Goal: Task Accomplishment & Management: Complete application form

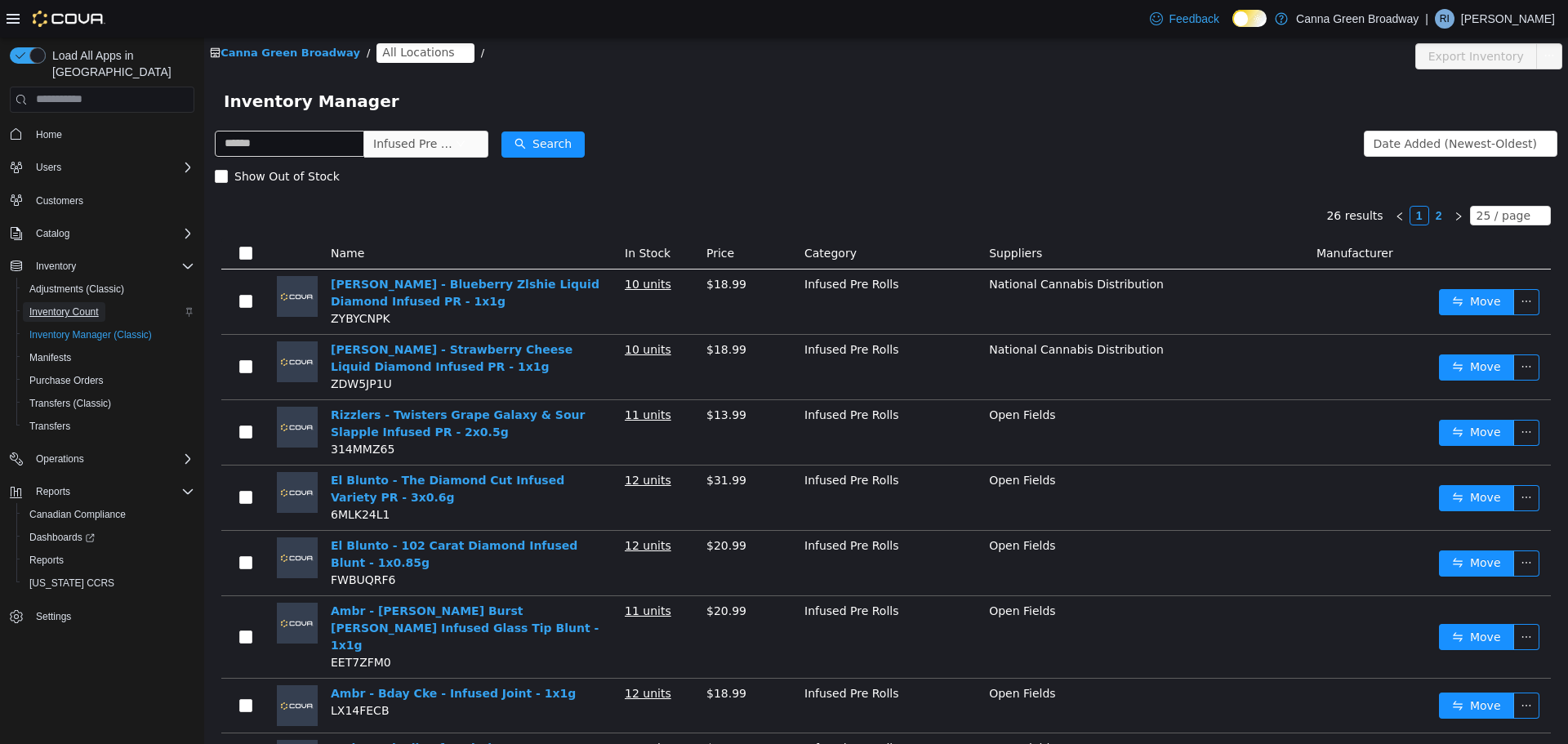
click at [78, 305] on span "Inventory Count" at bounding box center [64, 311] width 69 height 13
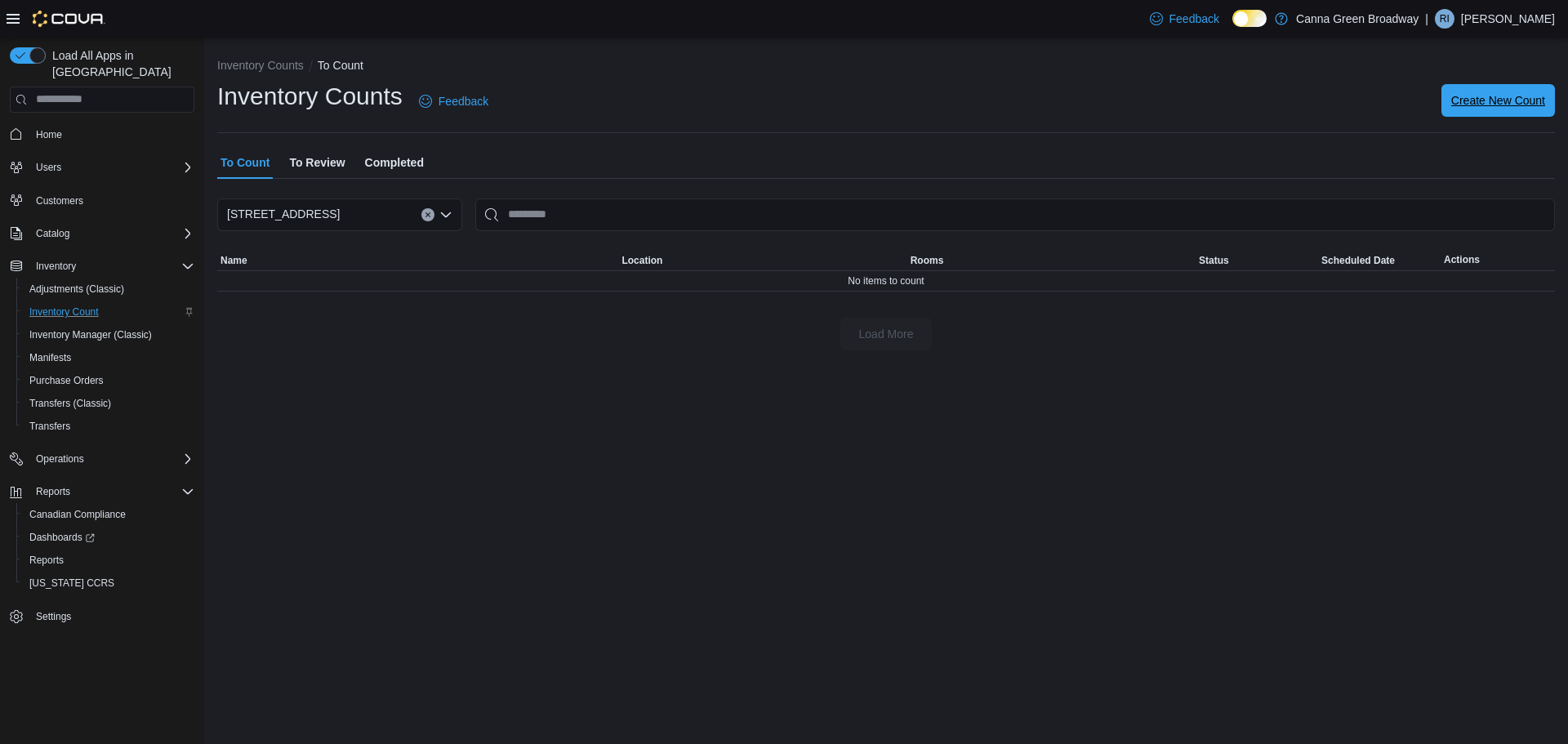
click at [1521, 106] on span "Create New Count" at bounding box center [1498, 100] width 94 height 16
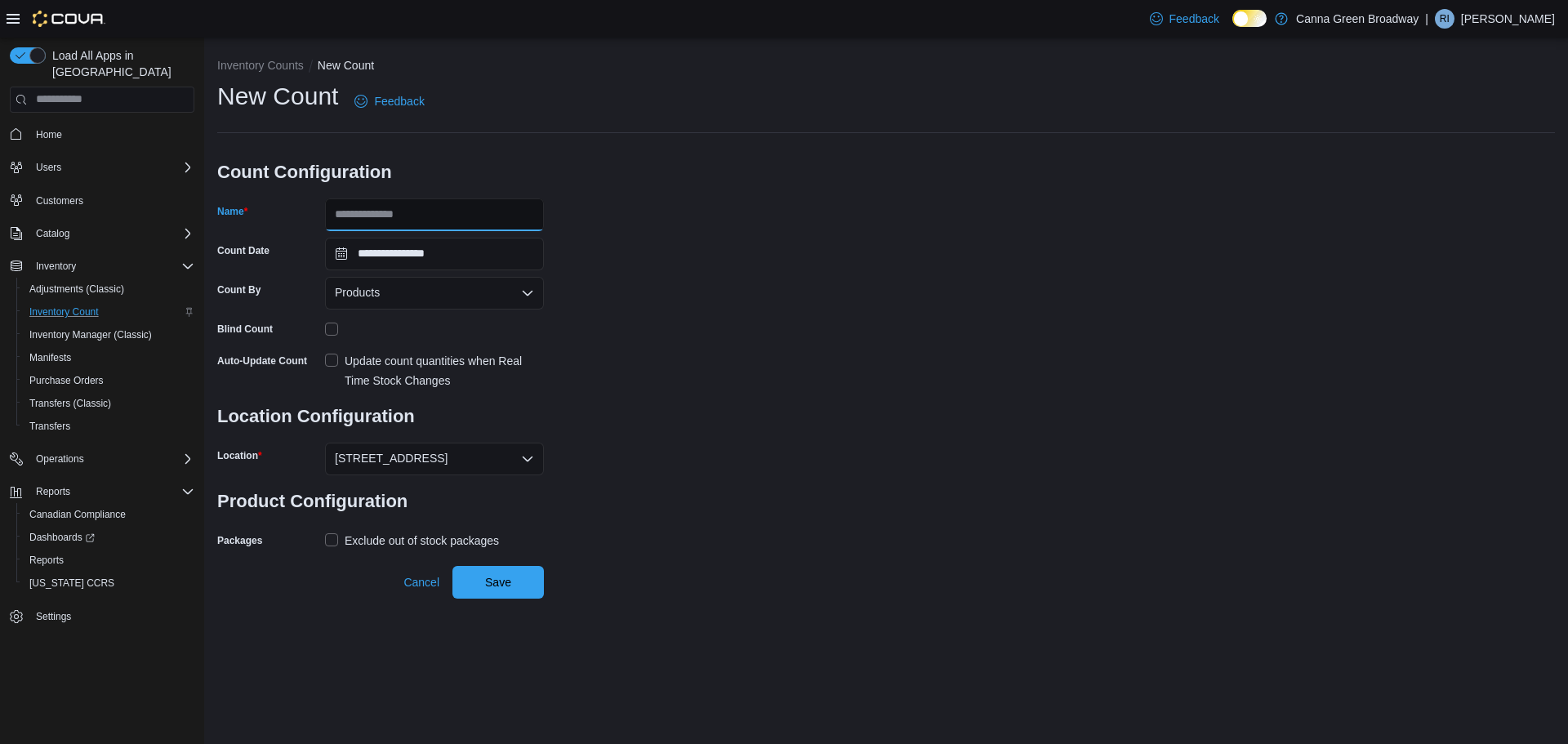
click at [376, 212] on input "Name" at bounding box center [434, 214] width 219 height 33
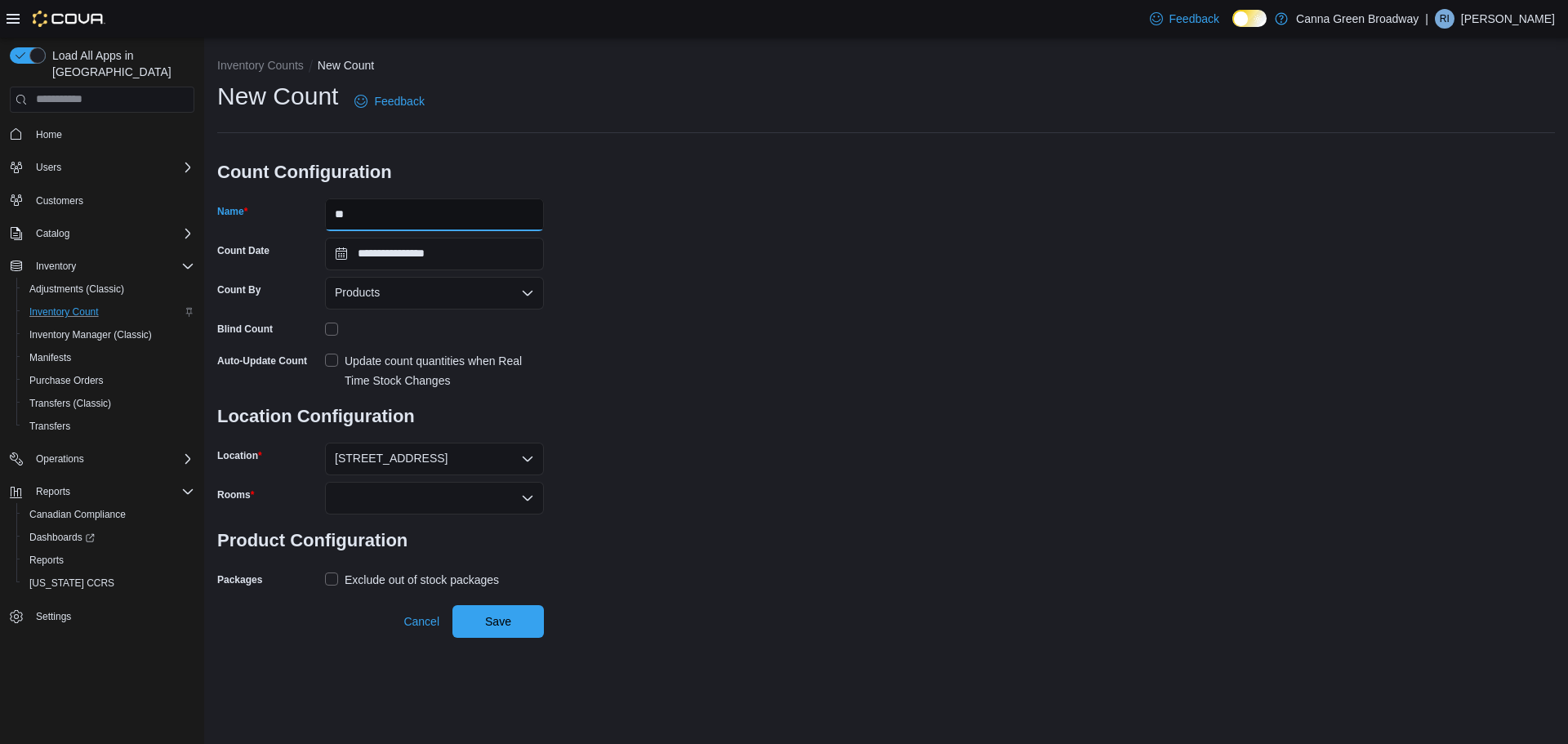
type input "*"
type input "**********"
click at [423, 301] on div "Products" at bounding box center [434, 293] width 219 height 33
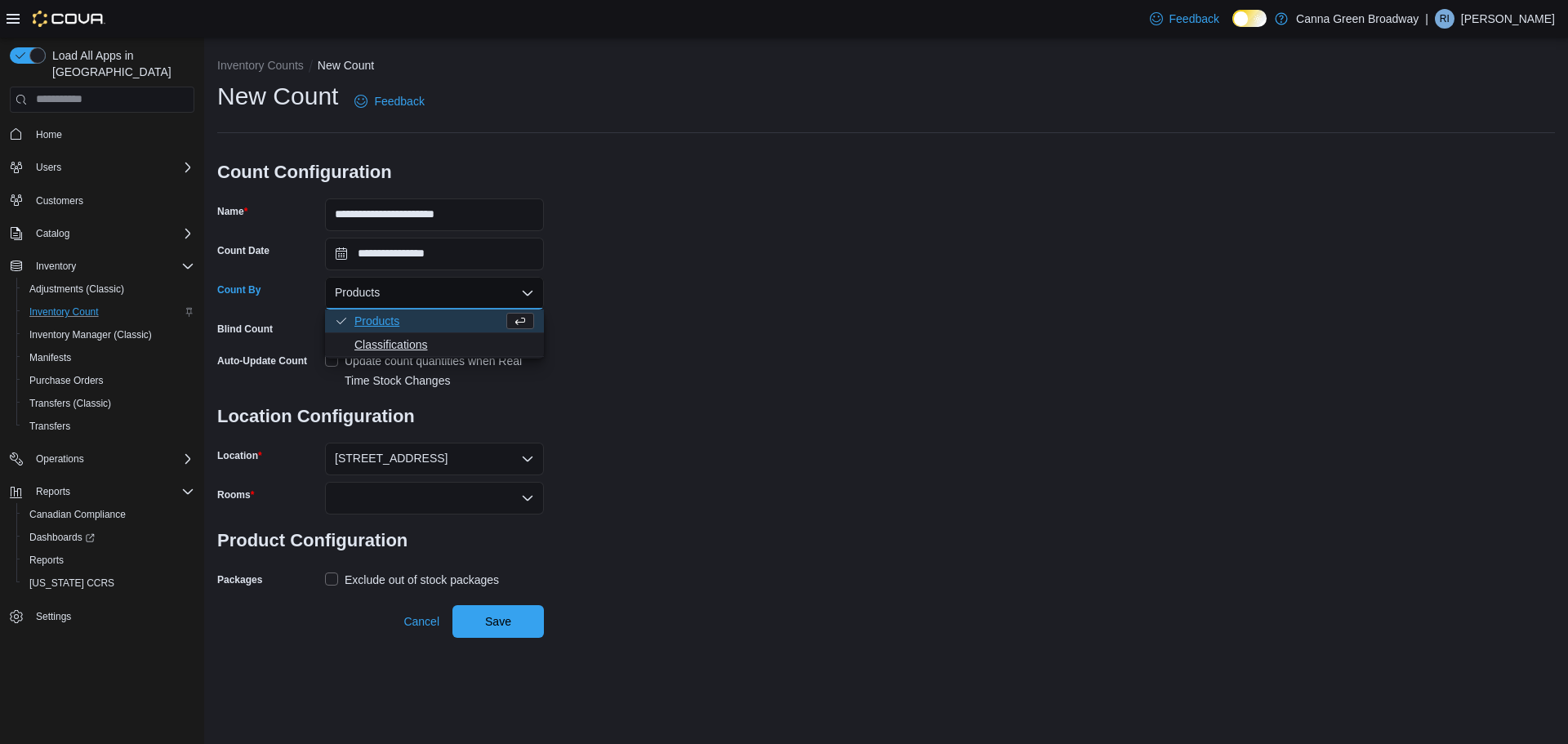
click at [397, 342] on span "Classifications" at bounding box center [444, 344] width 180 height 16
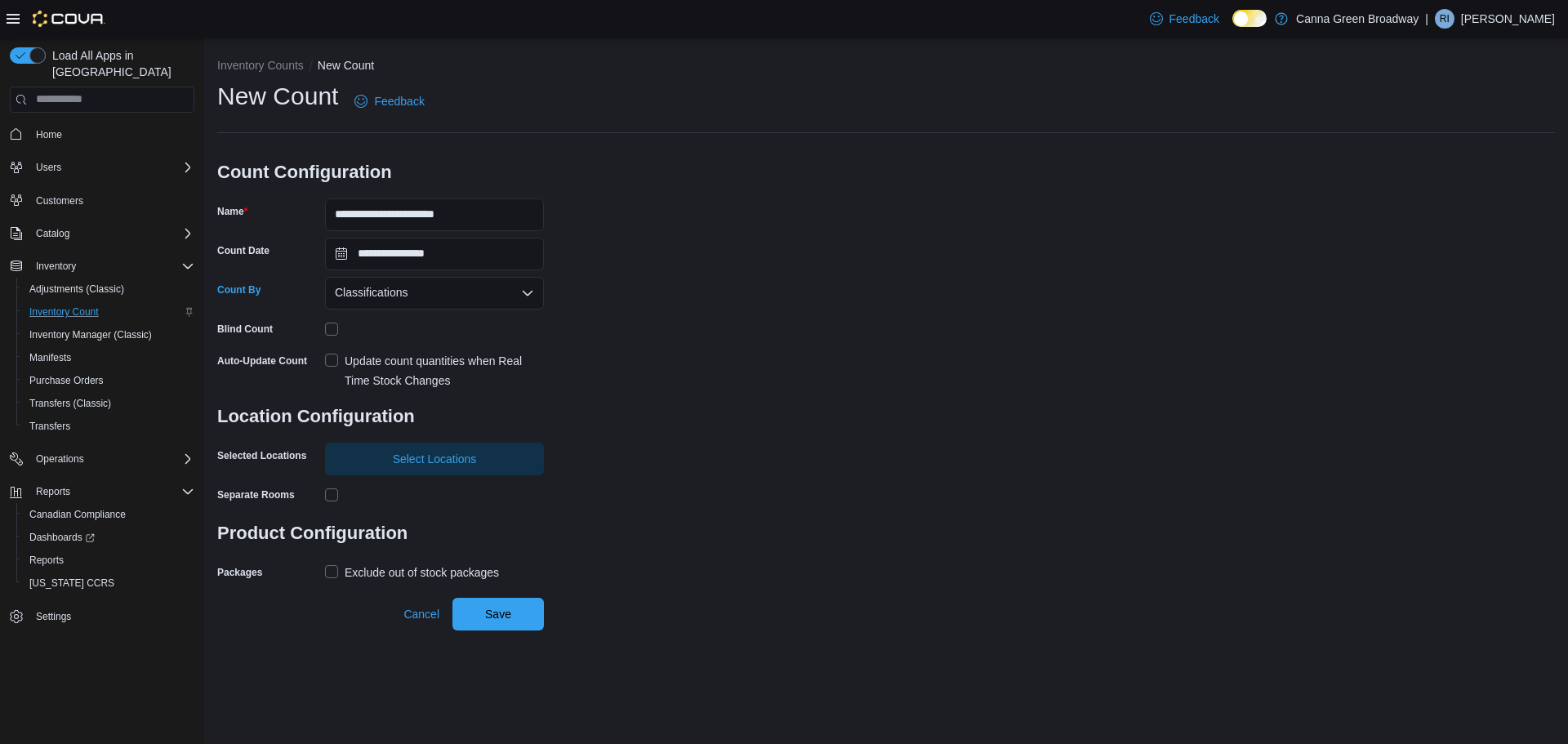
click at [341, 359] on label "Update count quantities when Real Time Stock Changes" at bounding box center [434, 370] width 219 height 39
click at [440, 466] on span "Select Locations" at bounding box center [435, 457] width 84 height 16
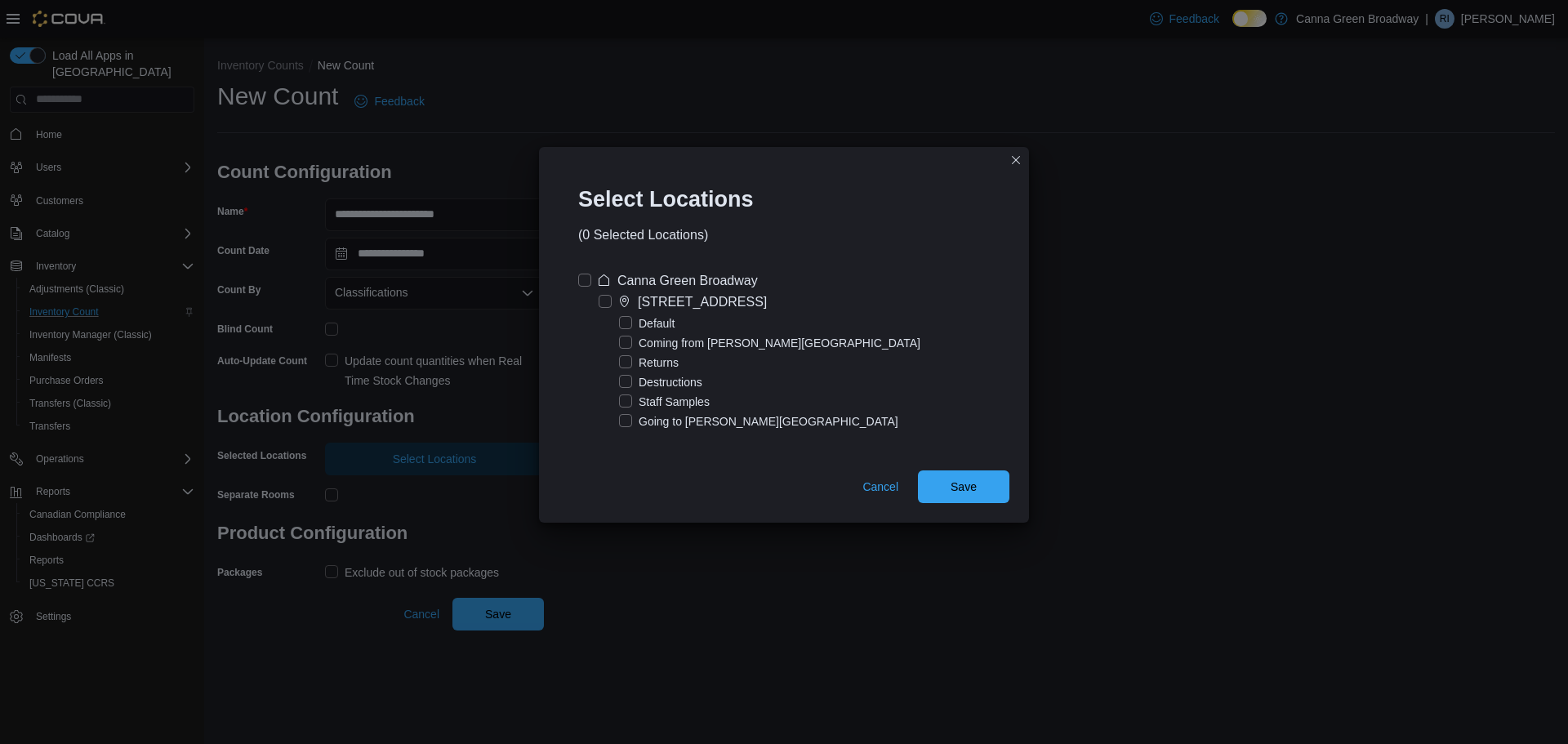
click at [589, 278] on label "Canna Green Broadway" at bounding box center [668, 280] width 180 height 19
click at [949, 494] on span "Save" at bounding box center [963, 485] width 72 height 33
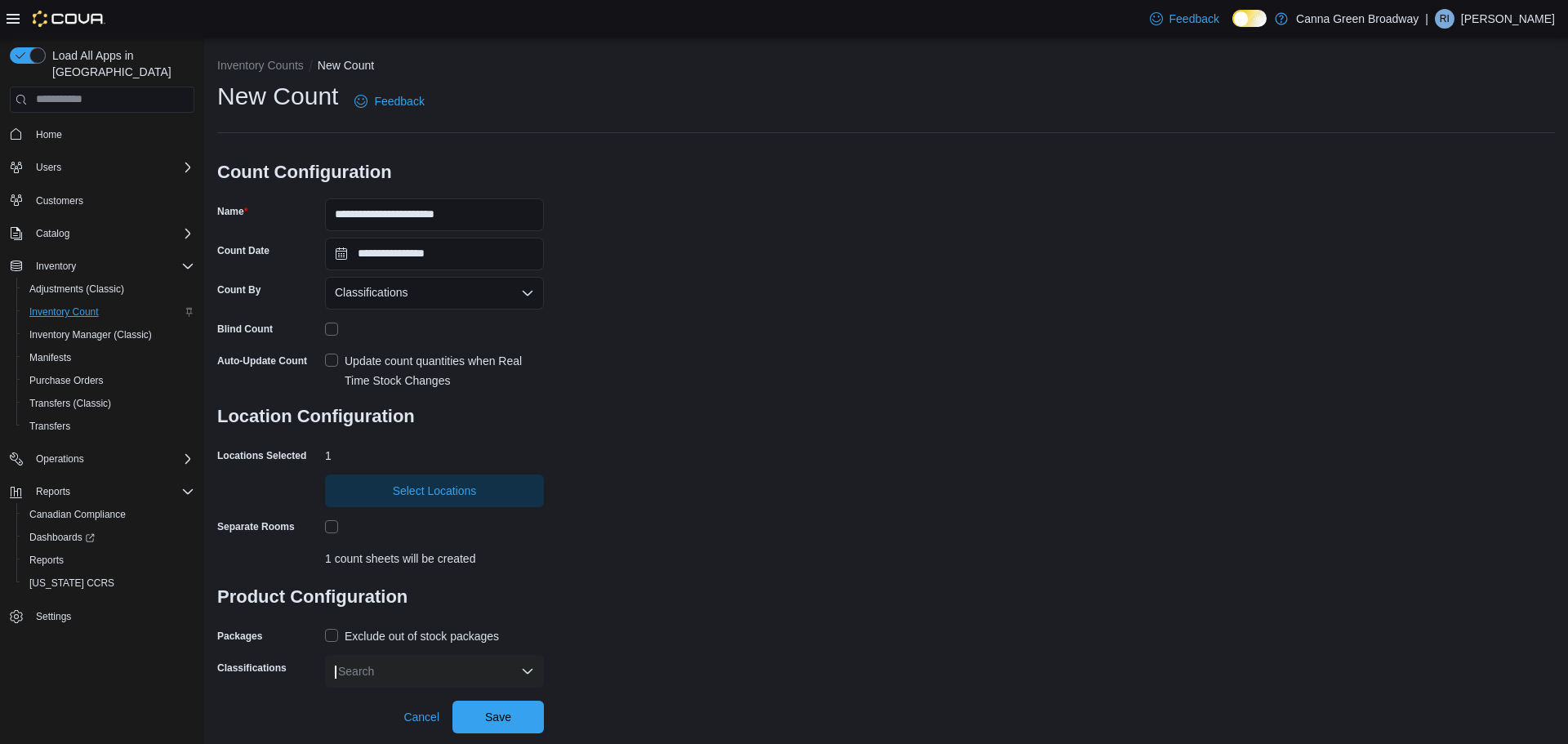
click at [382, 630] on div "Exclude out of stock packages" at bounding box center [421, 635] width 154 height 19
click at [410, 655] on div "Search" at bounding box center [434, 671] width 219 height 33
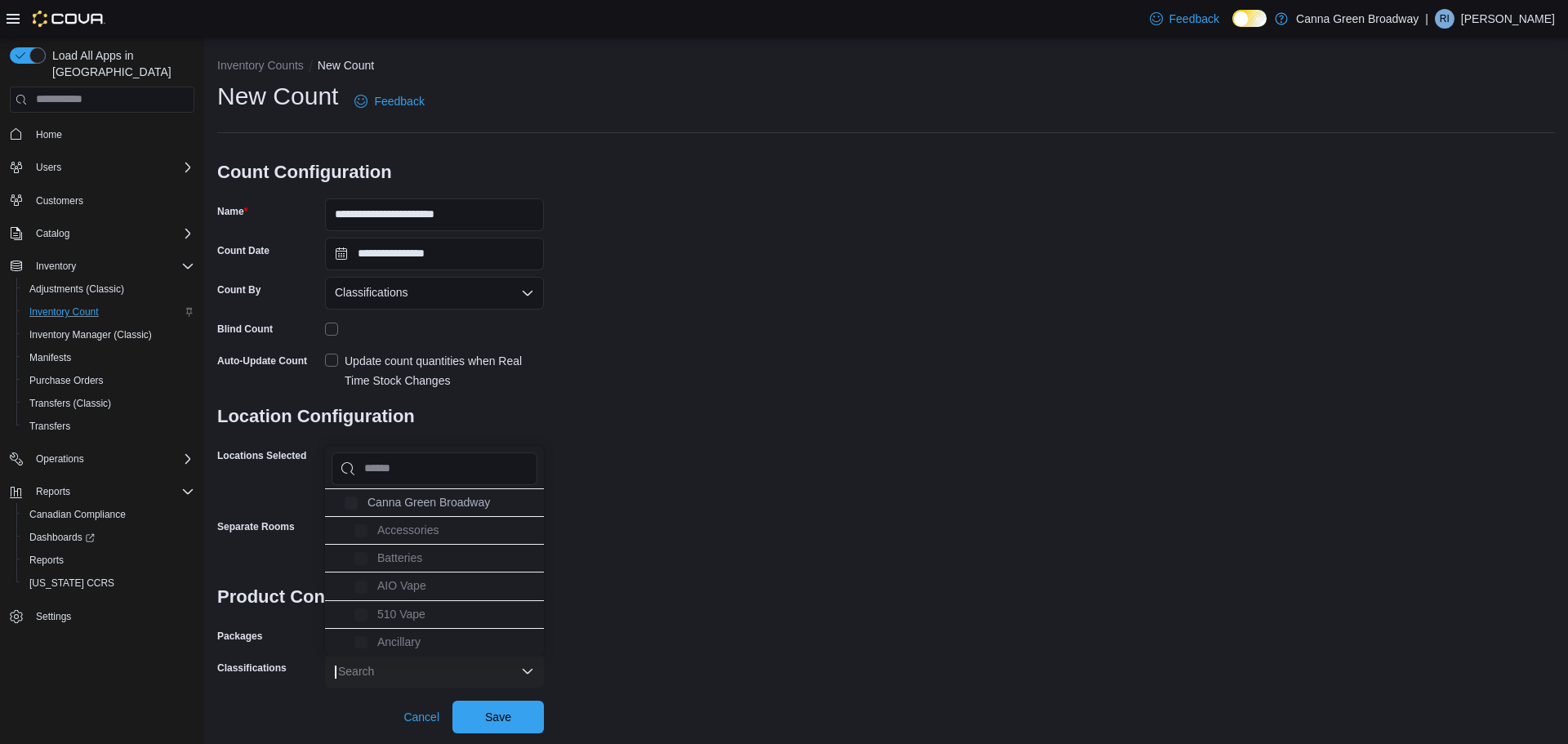
click at [416, 669] on div "Search" at bounding box center [434, 671] width 219 height 33
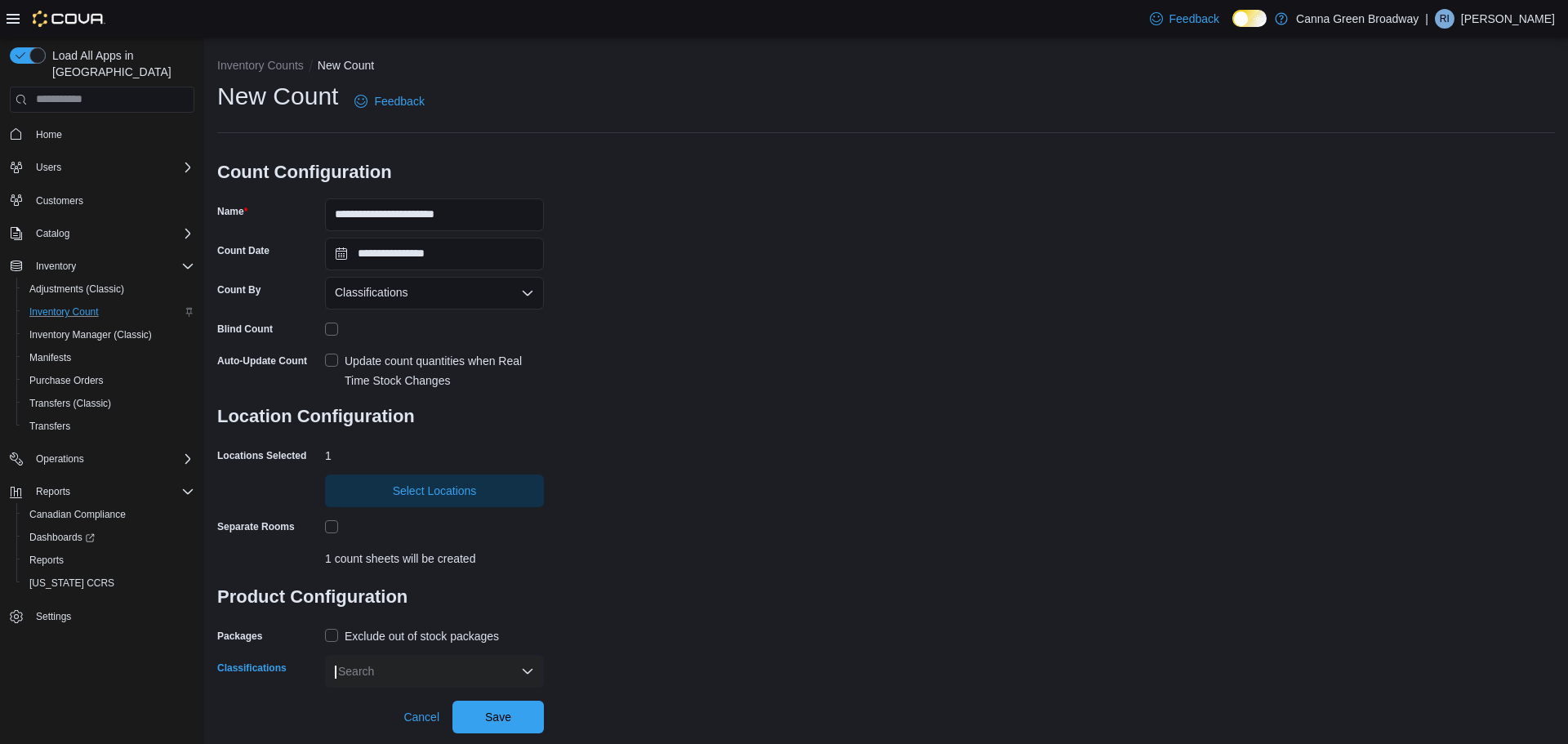
click at [415, 677] on div "Search" at bounding box center [434, 671] width 219 height 33
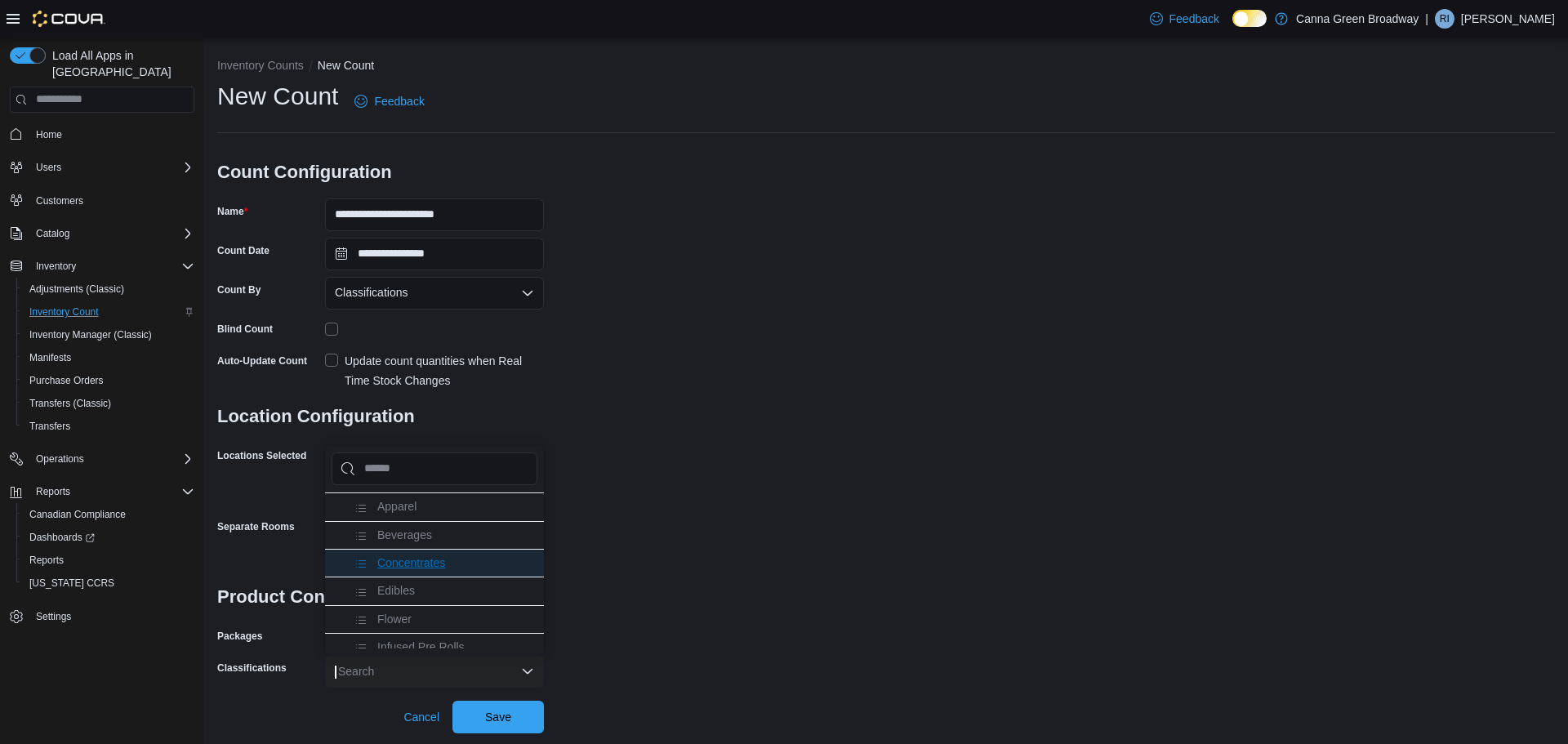
scroll to position [245, 0]
click at [432, 591] on span "Oils, Caps, & Topicals" at bounding box center [433, 592] width 111 height 13
click at [502, 716] on span "Save" at bounding box center [498, 715] width 26 height 16
